Goal: Task Accomplishment & Management: Manage account settings

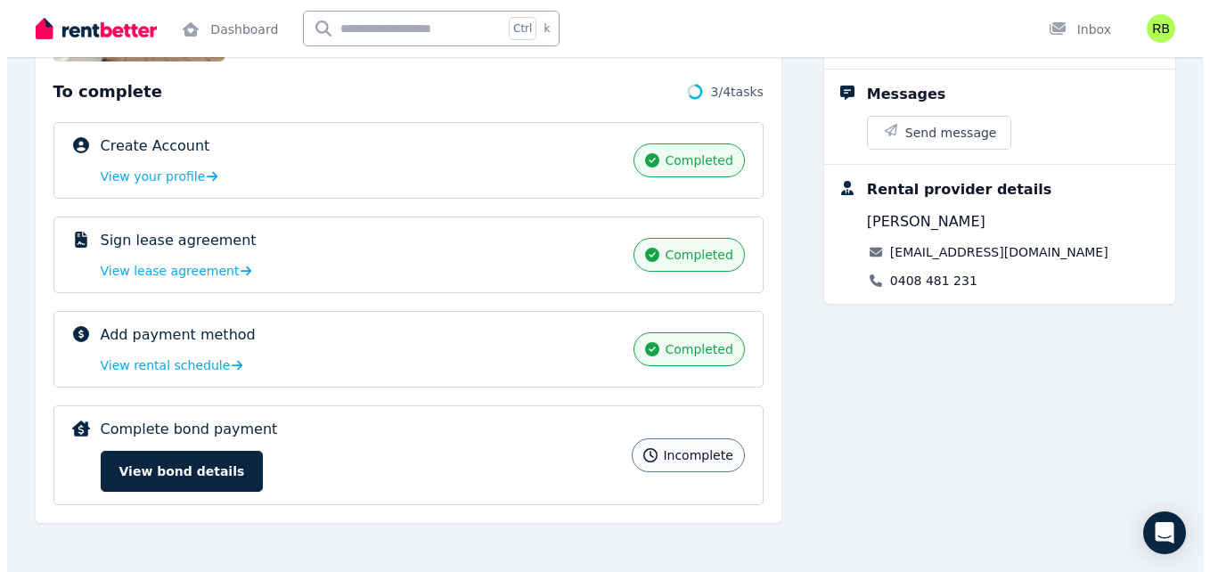
scroll to position [239, 0]
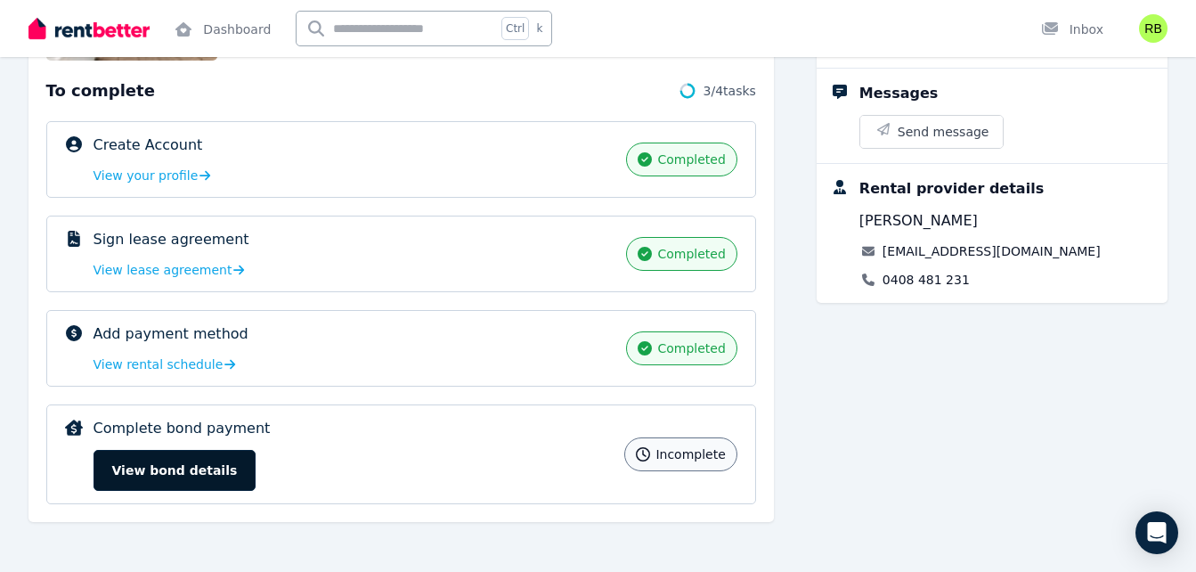
click at [207, 477] on button "View bond details" at bounding box center [175, 470] width 163 height 41
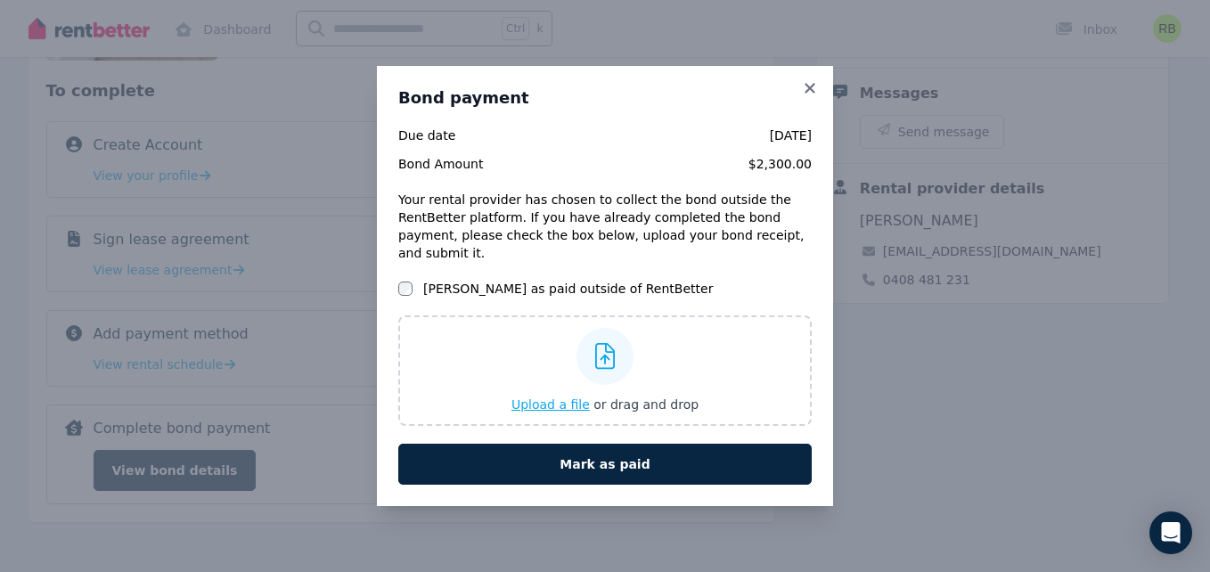
click at [550, 399] on span "Upload a file" at bounding box center [550, 404] width 78 height 14
click at [536, 397] on span "Upload a file" at bounding box center [550, 404] width 78 height 14
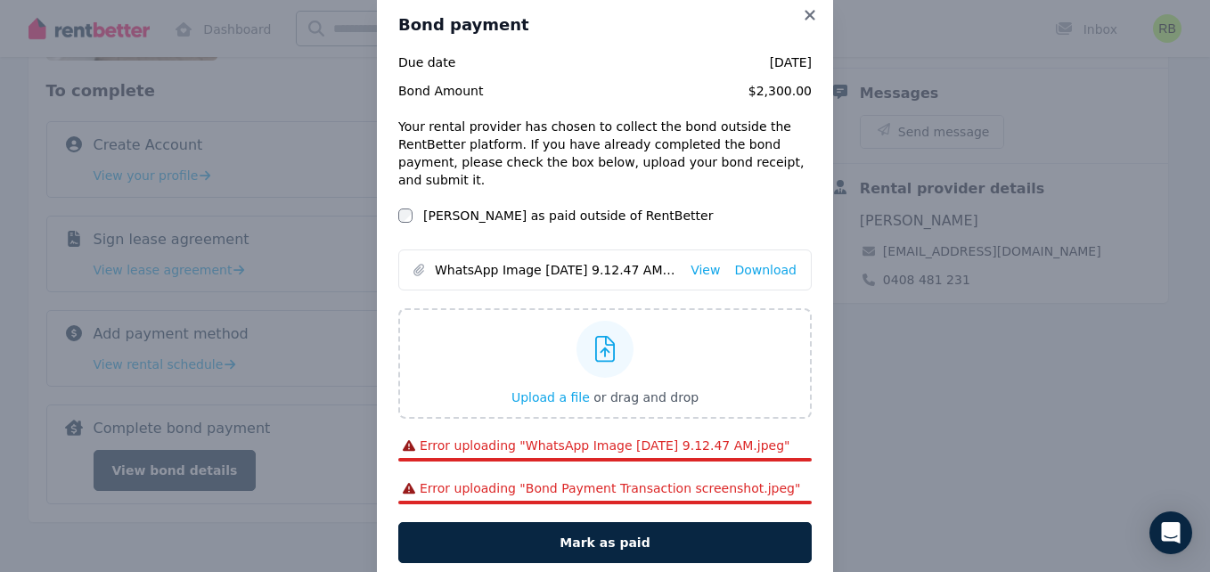
scroll to position [0, 0]
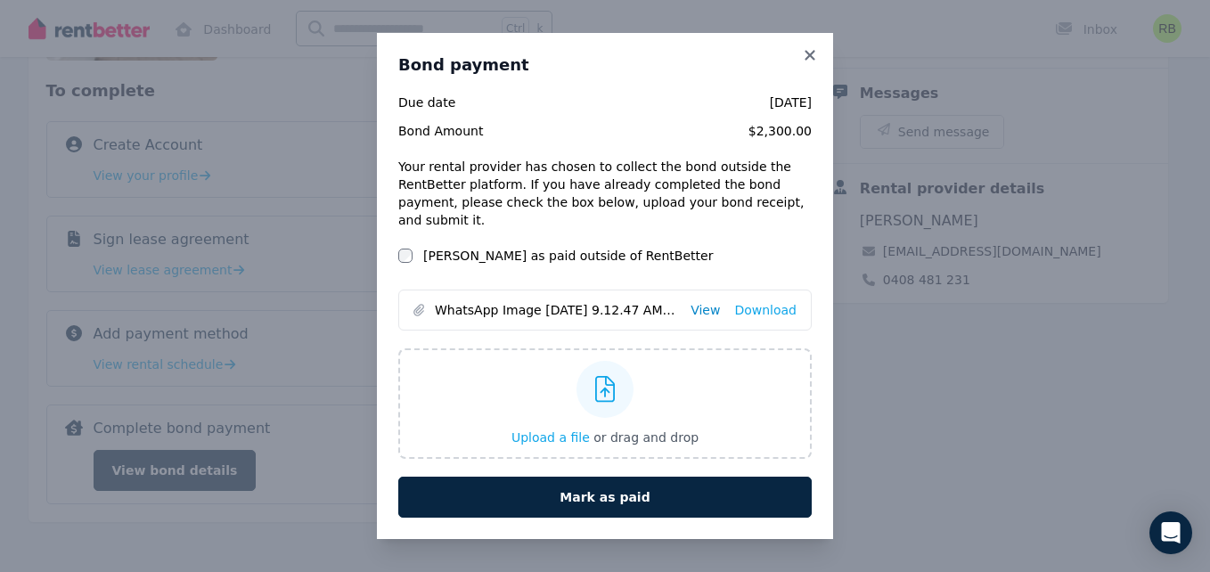
click at [708, 303] on link "View" at bounding box center [704, 310] width 29 height 18
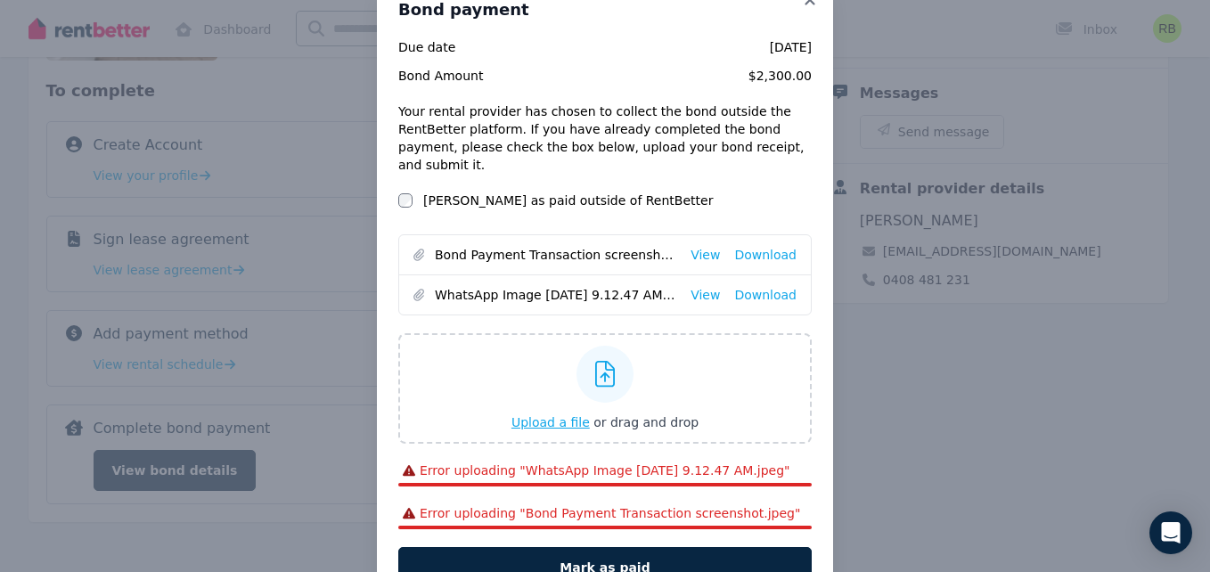
scroll to position [13, 0]
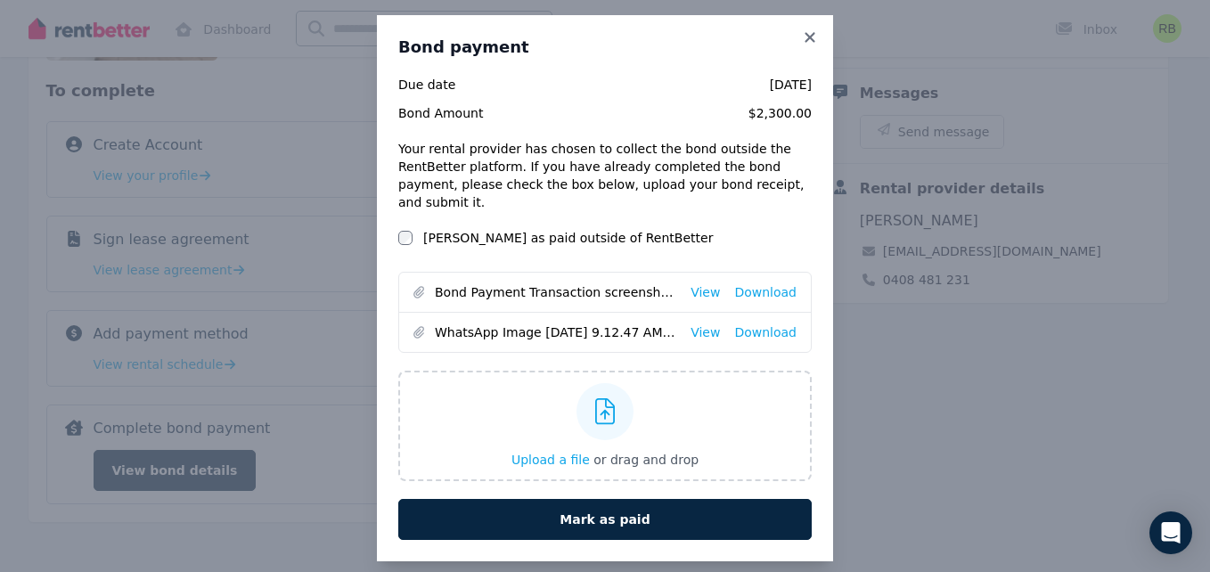
click at [413, 326] on icon at bounding box center [418, 332] width 11 height 12
drag, startPoint x: 606, startPoint y: 314, endPoint x: 214, endPoint y: 293, distance: 392.5
click at [214, 293] on div "Bond payment Due date [DATE] Bond Amount $2,300.00 Your rental provider has cho…" at bounding box center [605, 288] width 1210 height 603
click at [804, 42] on icon at bounding box center [810, 37] width 18 height 16
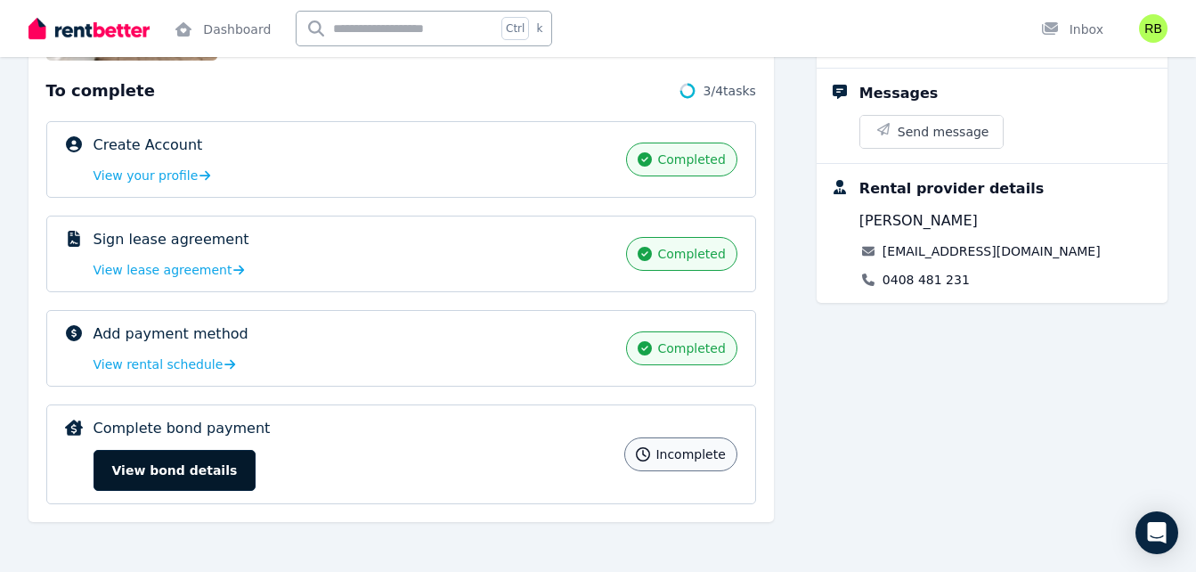
click at [145, 481] on button "View bond details" at bounding box center [175, 470] width 163 height 41
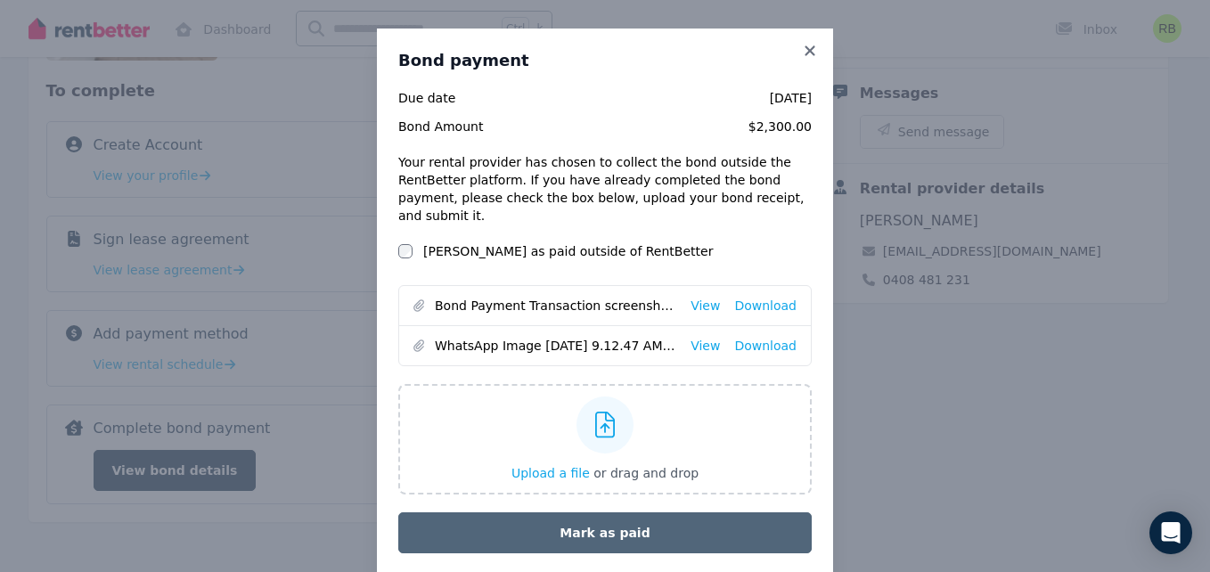
click at [590, 512] on button "Mark as paid" at bounding box center [604, 532] width 413 height 41
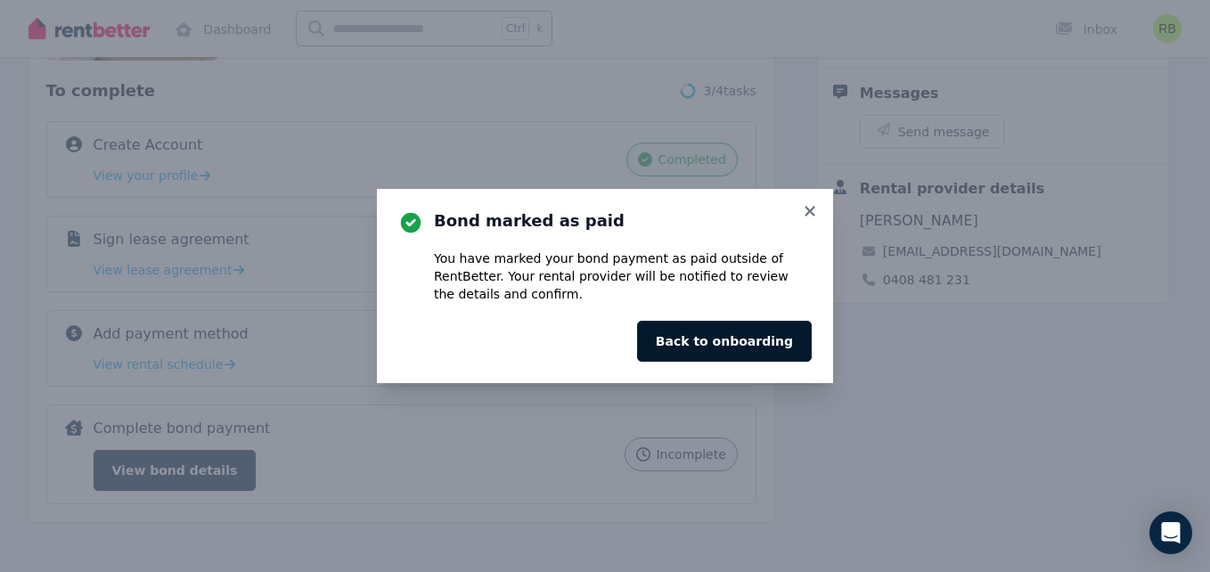
click at [774, 338] on button "Back to onboarding" at bounding box center [724, 341] width 175 height 41
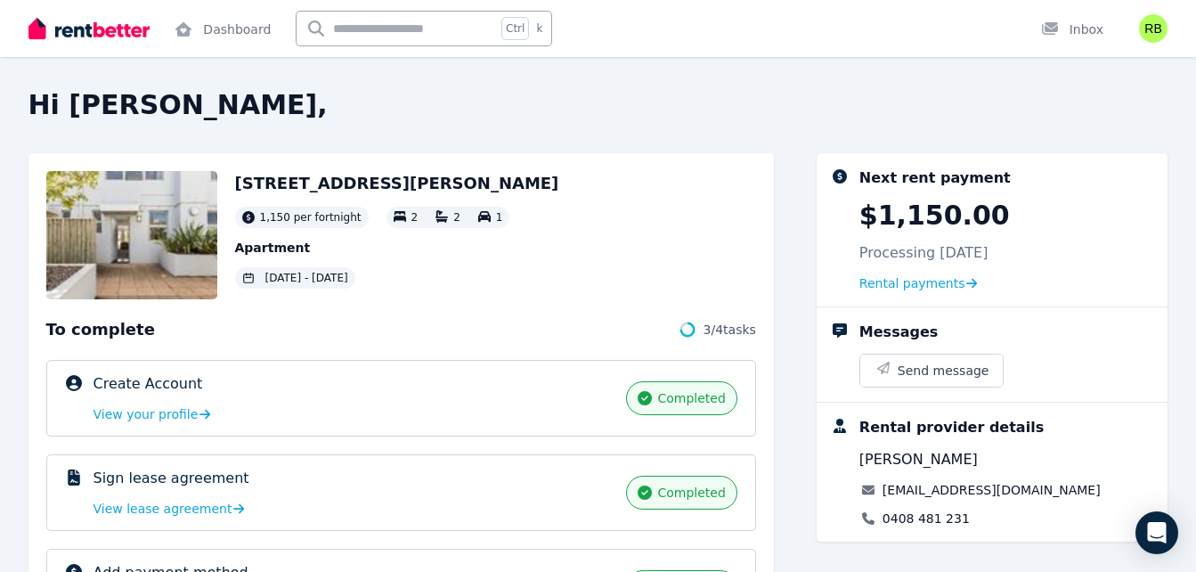
click at [144, 246] on img at bounding box center [131, 235] width 171 height 128
